Goal: Information Seeking & Learning: Learn about a topic

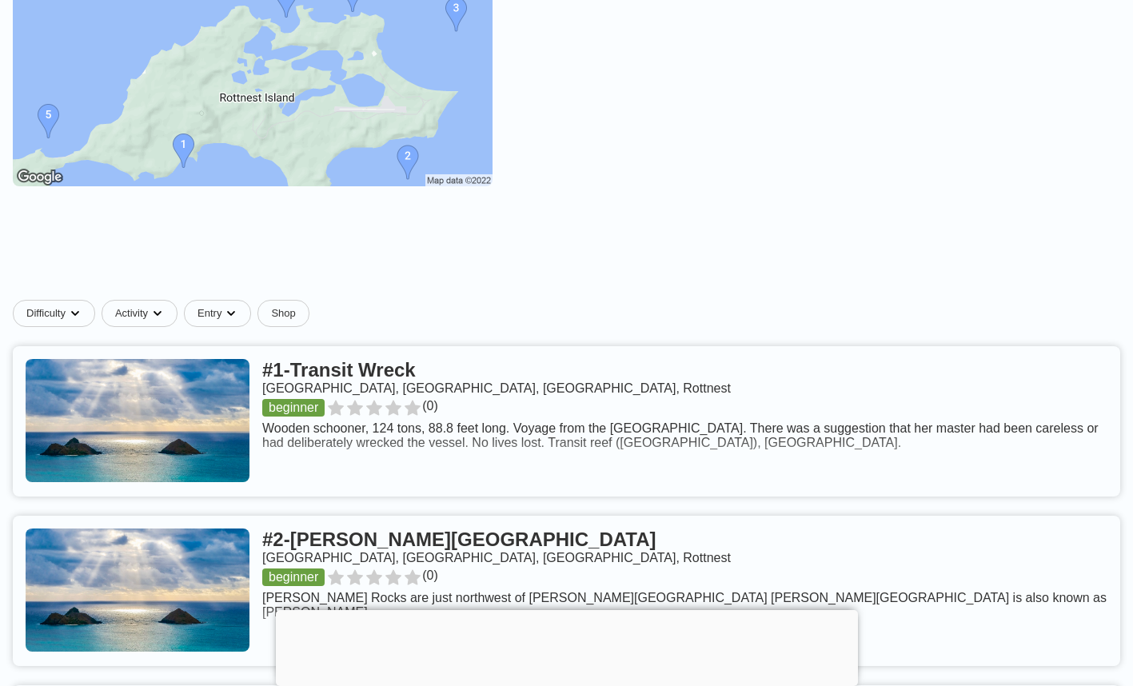
scroll to position [328, 0]
click at [408, 180] on img at bounding box center [253, 67] width 480 height 240
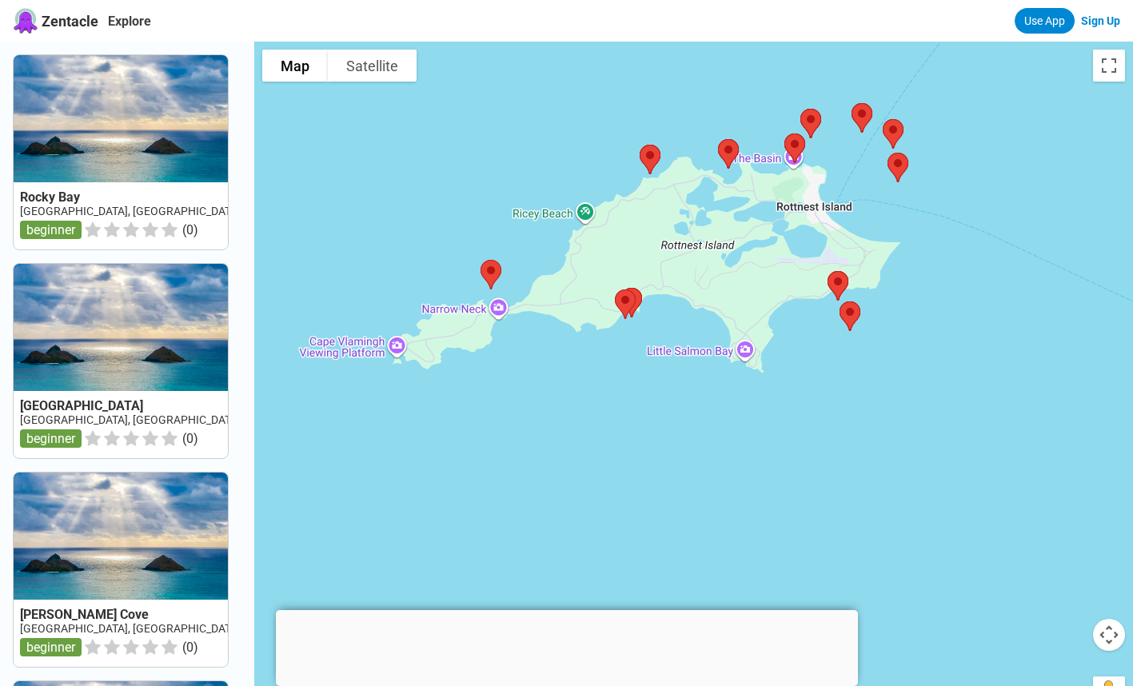
drag, startPoint x: 1055, startPoint y: 387, endPoint x: 660, endPoint y: 389, distance: 395.0
click at [660, 389] on div at bounding box center [693, 385] width 879 height 686
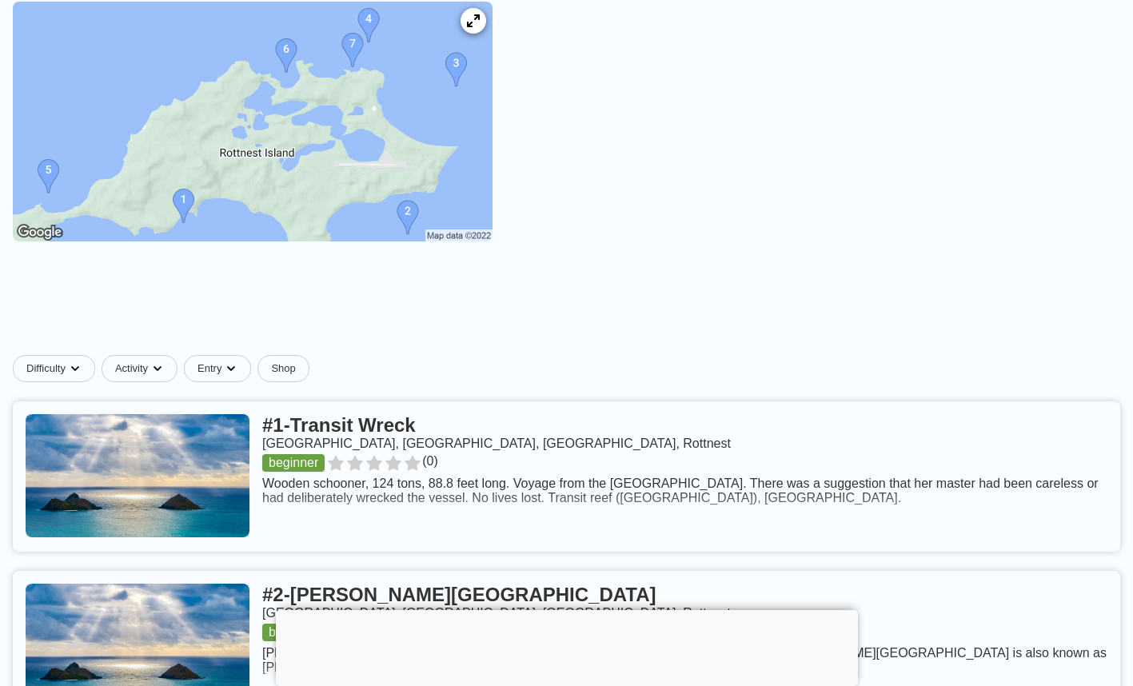
scroll to position [328, 0]
